Goal: Task Accomplishment & Management: Manage account settings

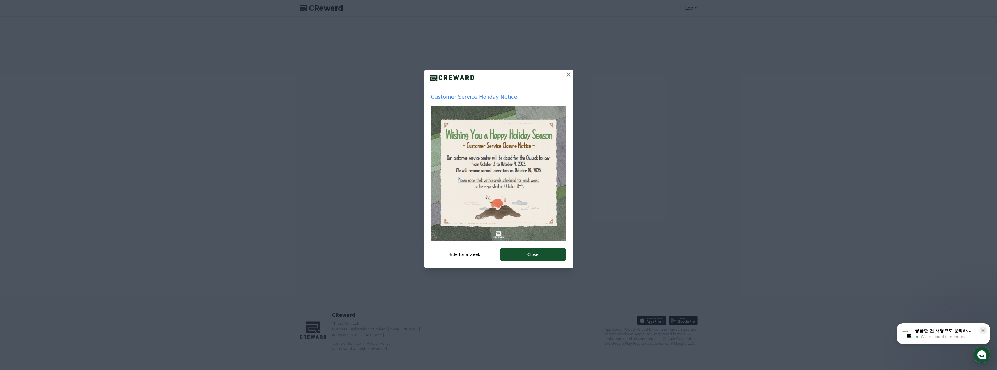
click at [566, 72] on icon at bounding box center [568, 74] width 7 height 7
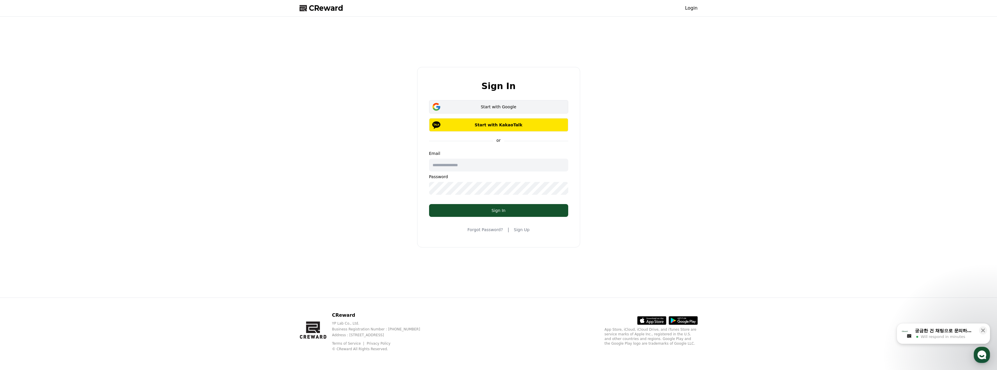
click at [497, 112] on button "Start with Google" at bounding box center [498, 106] width 139 height 13
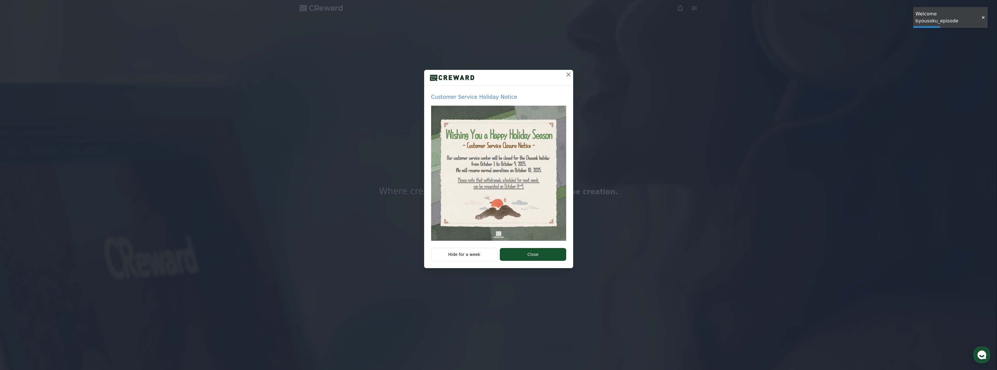
click at [984, 16] on div at bounding box center [982, 18] width 9 height 6
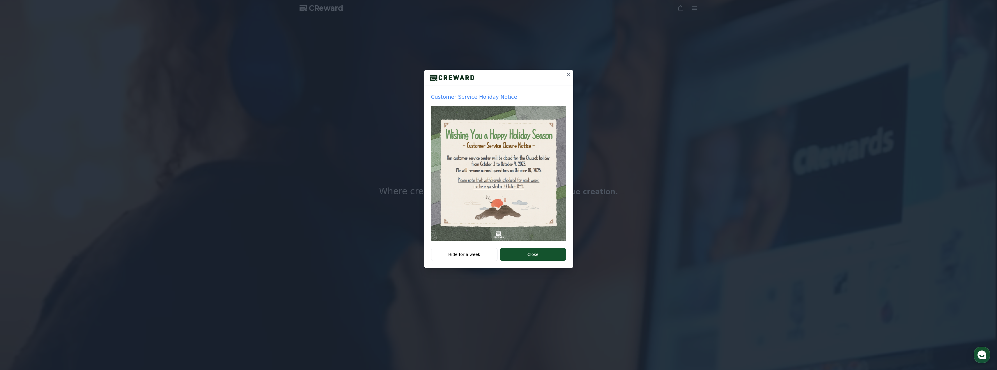
click at [564, 72] on button at bounding box center [568, 74] width 9 height 9
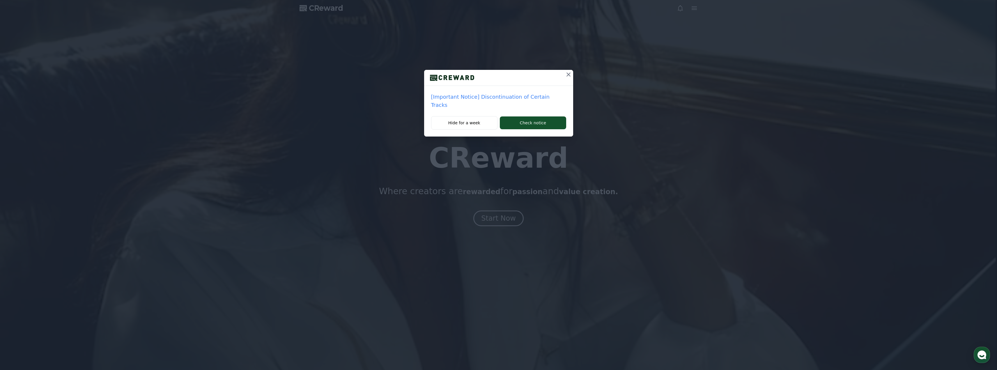
click at [569, 74] on icon at bounding box center [568, 74] width 7 height 7
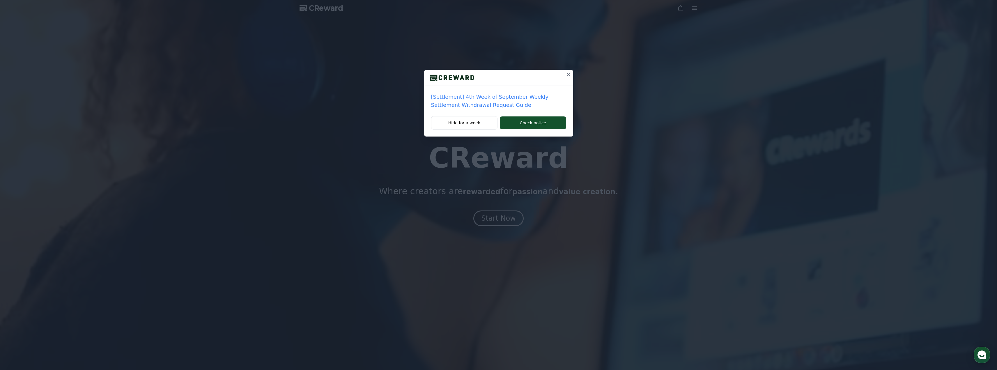
click at [566, 75] on icon at bounding box center [568, 74] width 7 height 7
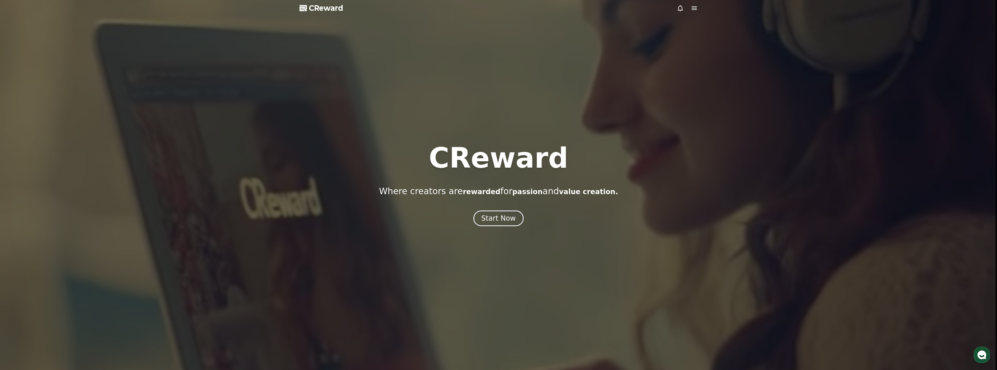
drag, startPoint x: 687, startPoint y: 12, endPoint x: 694, endPoint y: 10, distance: 7.4
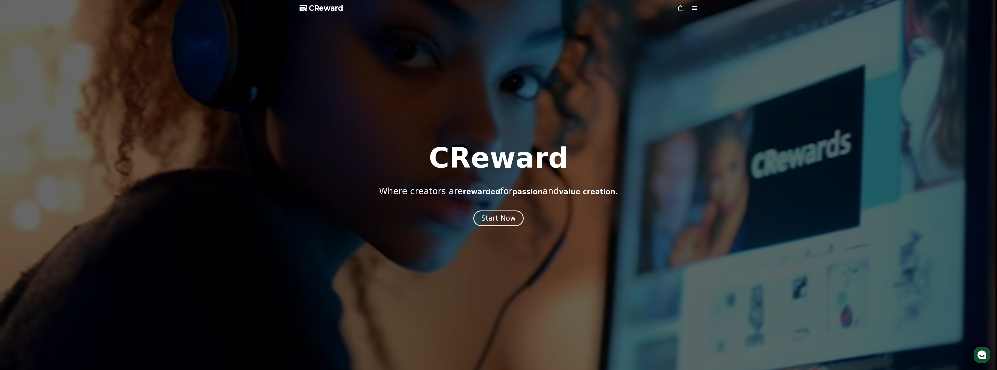
click at [689, 12] on div at bounding box center [498, 185] width 997 height 370
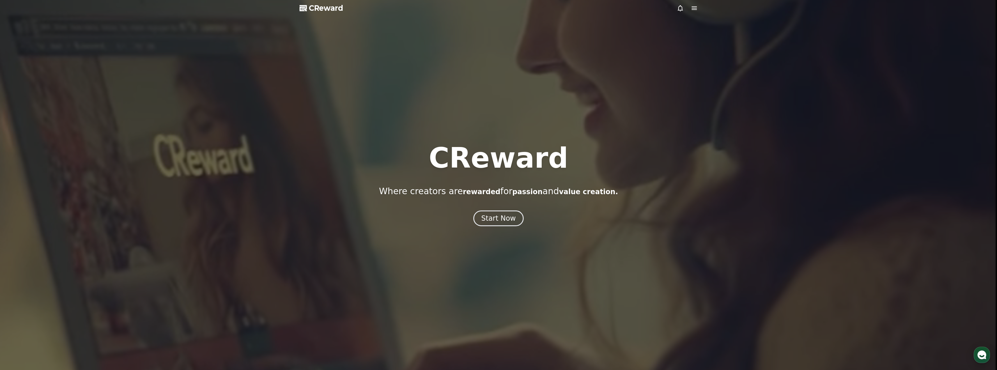
click at [695, 10] on icon at bounding box center [694, 8] width 7 height 7
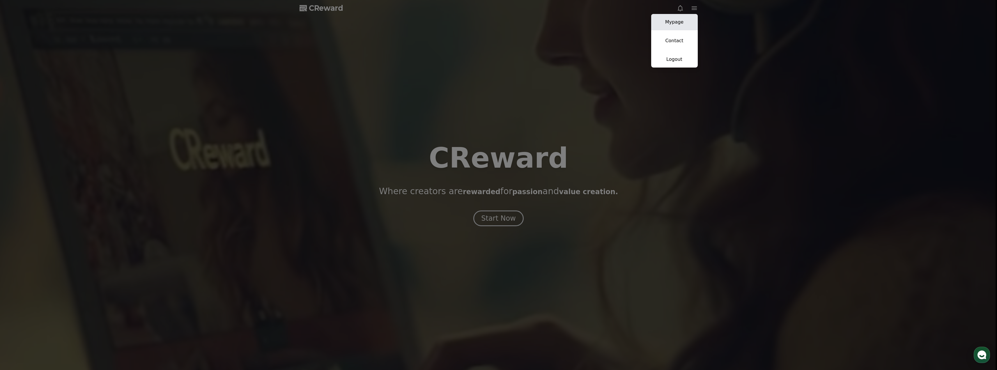
click at [675, 24] on link "Mypage" at bounding box center [674, 22] width 47 height 16
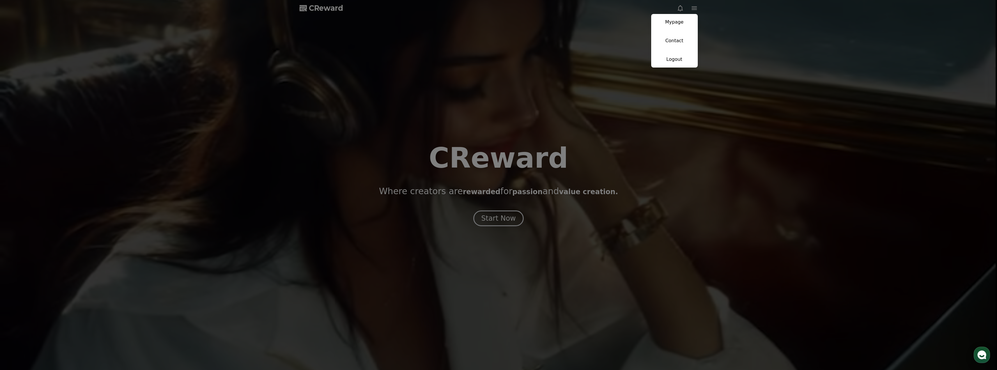
select select "**********"
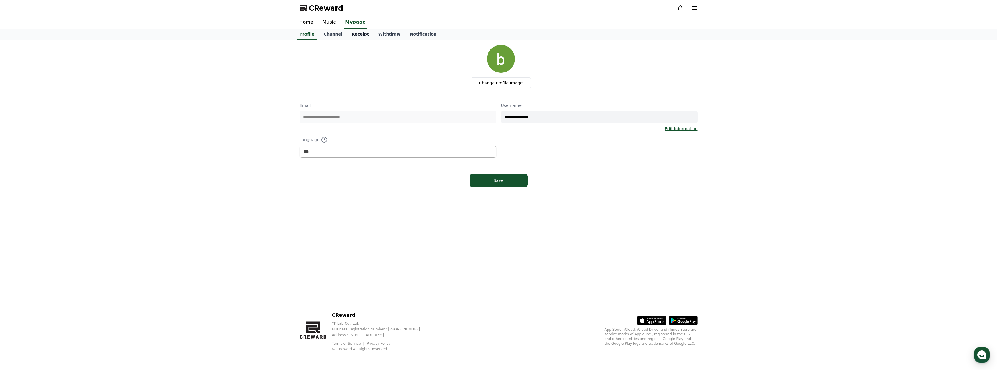
click at [350, 36] on link "Receipt" at bounding box center [360, 34] width 27 height 11
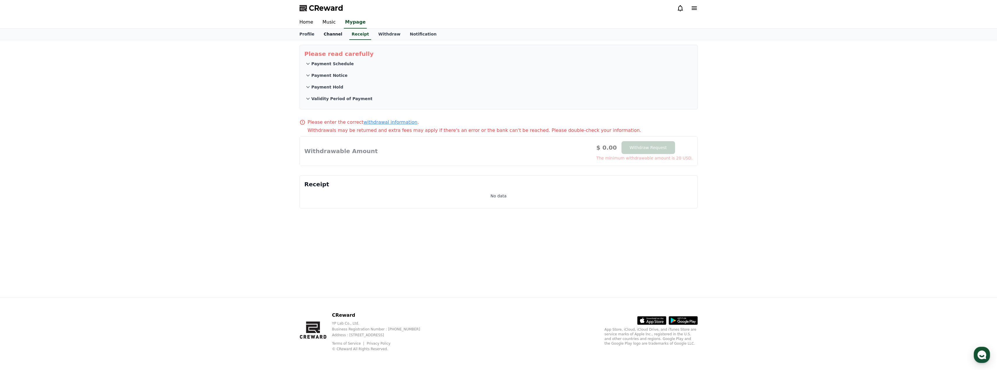
click at [333, 34] on link "Channel" at bounding box center [333, 34] width 28 height 11
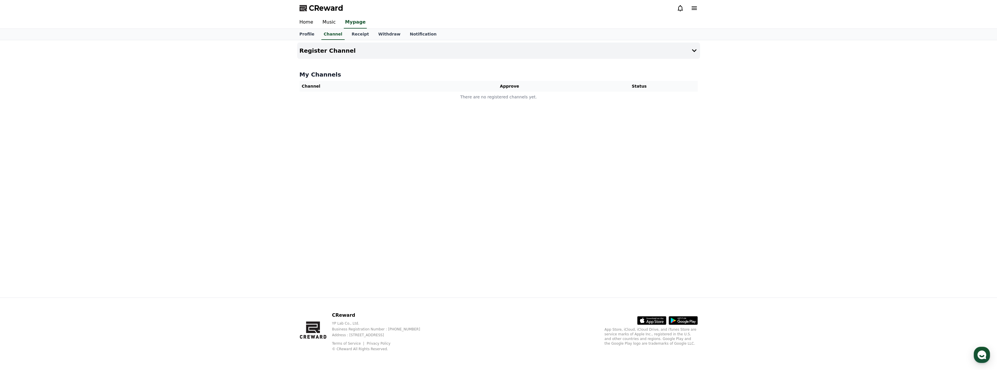
click at [695, 10] on icon at bounding box center [694, 7] width 5 height 3
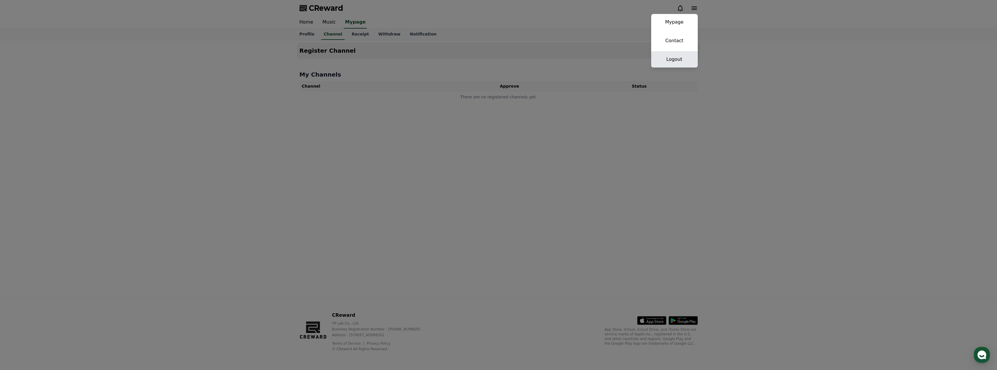
click at [674, 62] on link "Logout" at bounding box center [674, 59] width 47 height 16
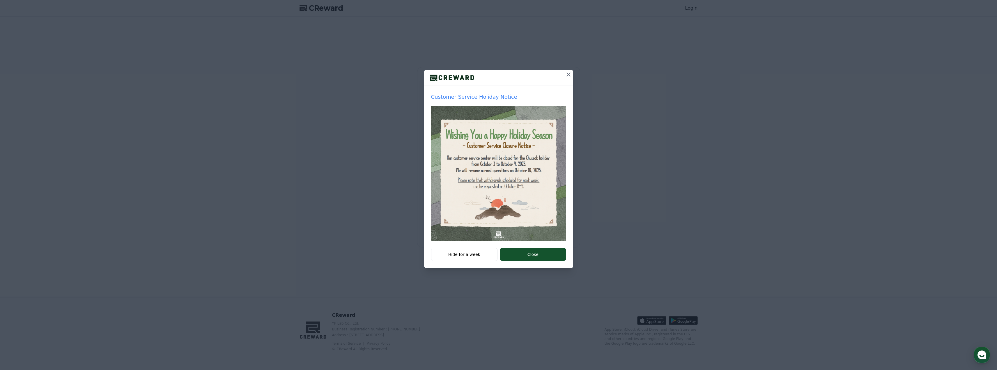
click at [567, 75] on icon at bounding box center [568, 74] width 7 height 7
